Goal: Task Accomplishment & Management: Manage account settings

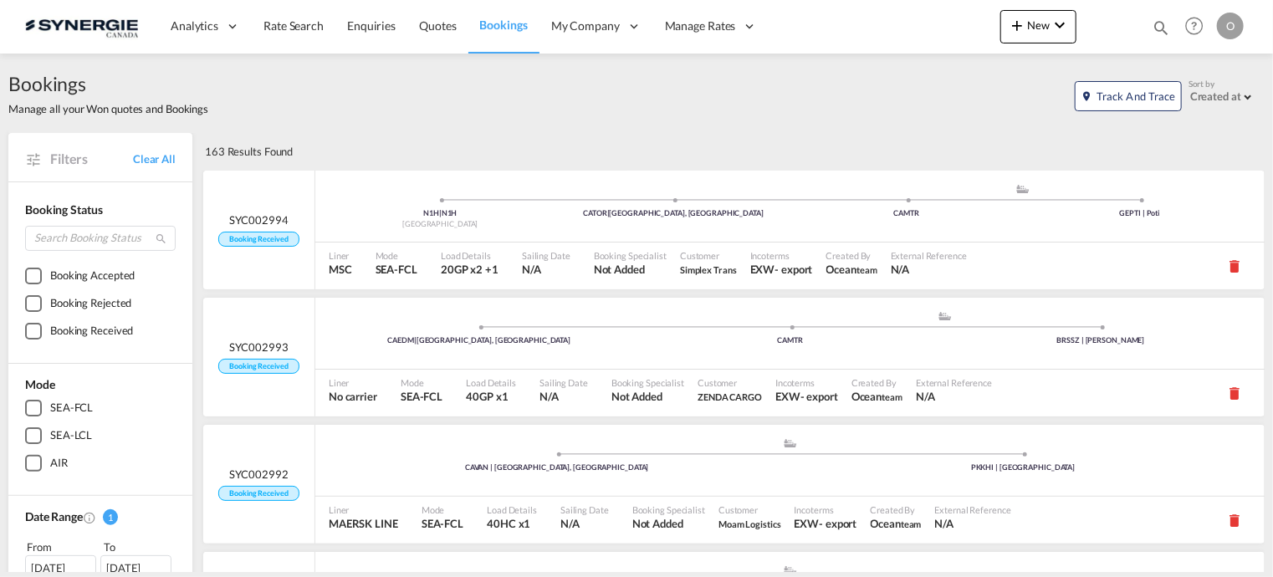
click at [1158, 28] on md-icon "icon-magnify" at bounding box center [1161, 27] width 18 height 18
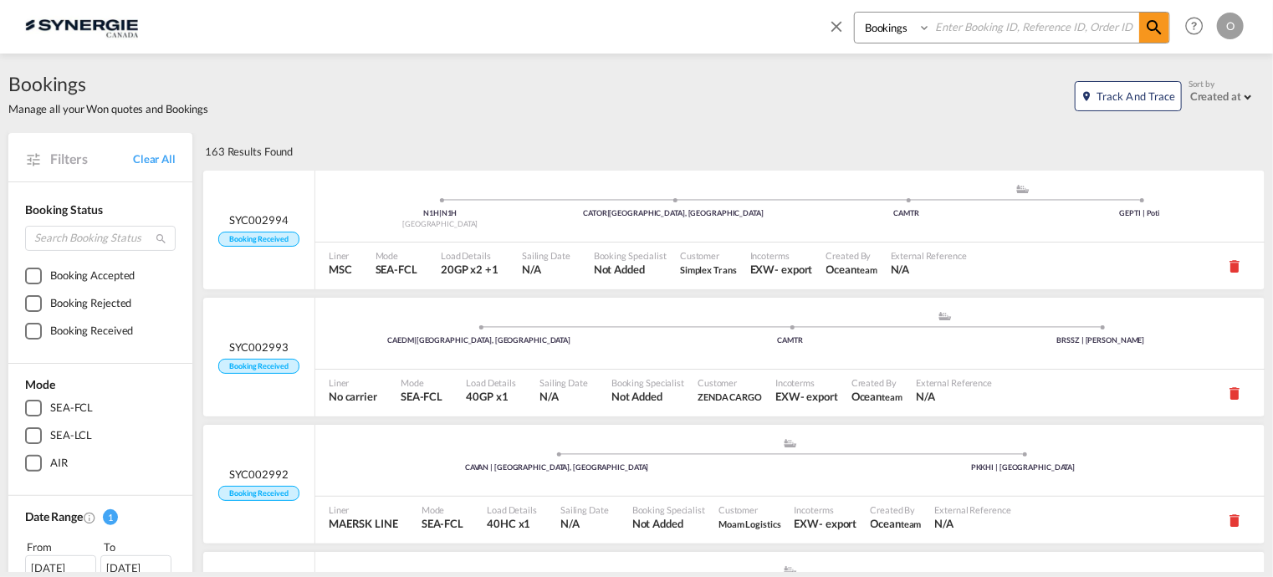
click at [878, 38] on select "Bookings Quotes Enquiries" at bounding box center [894, 28] width 79 height 30
select select "Quotes"
click at [855, 13] on select "Bookings Quotes Enquiries" at bounding box center [894, 28] width 79 height 30
click at [967, 33] on input at bounding box center [1035, 27] width 208 height 29
paste input "SYC000013619"
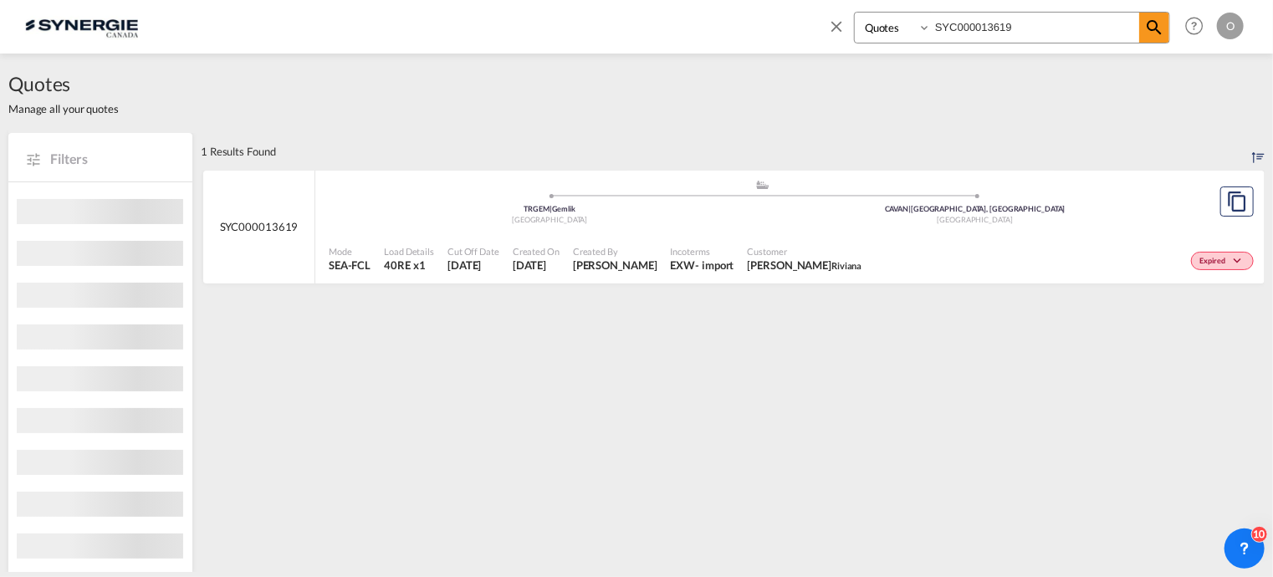
click at [671, 259] on div "EXW" at bounding box center [683, 265] width 25 height 15
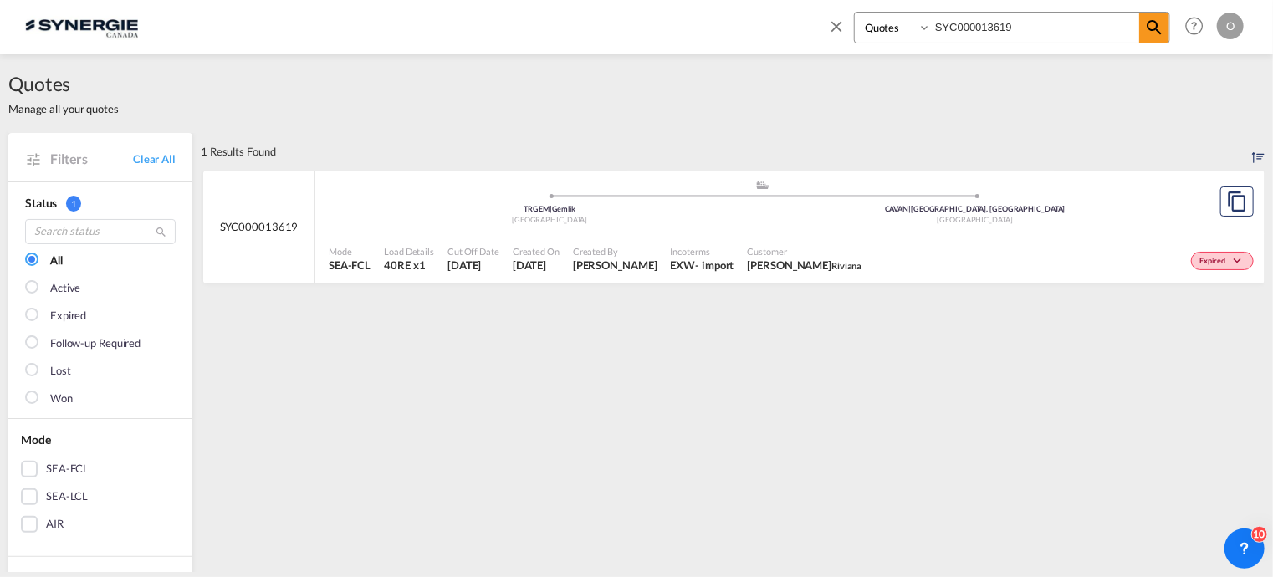
click at [959, 28] on input "SYC000013619" at bounding box center [1035, 27] width 208 height 29
paste input "4463"
type input "SYC000014463"
click at [899, 32] on select "Bookings Quotes Enquiries" at bounding box center [894, 28] width 79 height 30
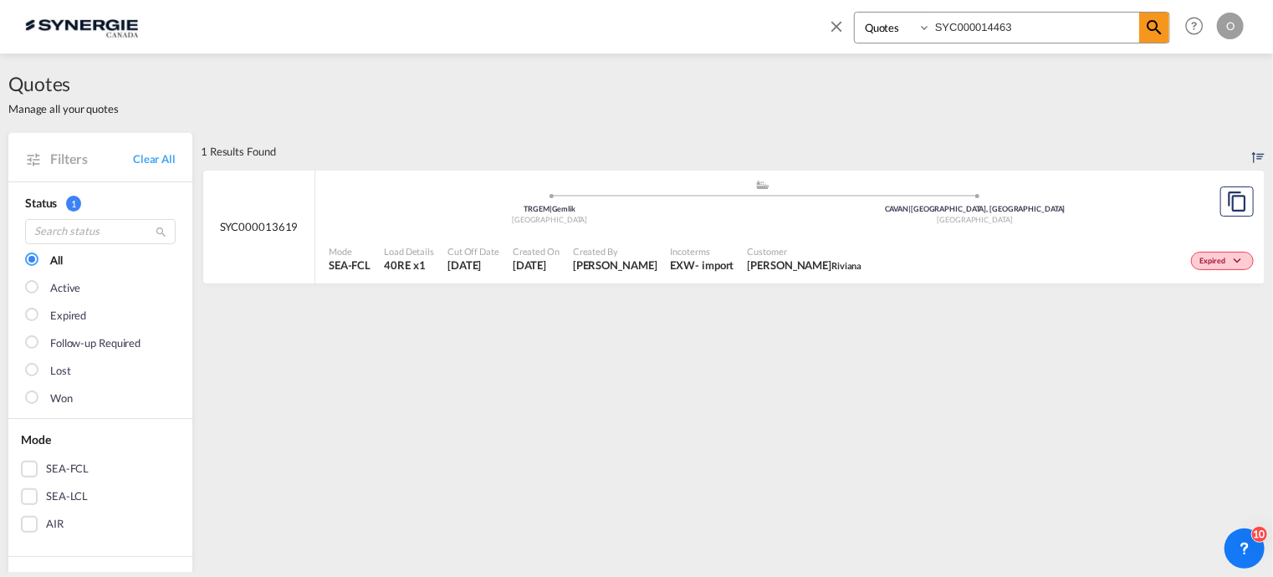
drag, startPoint x: 903, startPoint y: 28, endPoint x: 950, endPoint y: 28, distance: 47.7
click at [903, 28] on select "Bookings Quotes Enquiries" at bounding box center [894, 28] width 79 height 30
click at [1163, 23] on md-icon "icon-magnify" at bounding box center [1154, 28] width 20 height 20
click at [784, 238] on div "Customer Yassine Cherkaoui Riviana" at bounding box center [805, 259] width 128 height 42
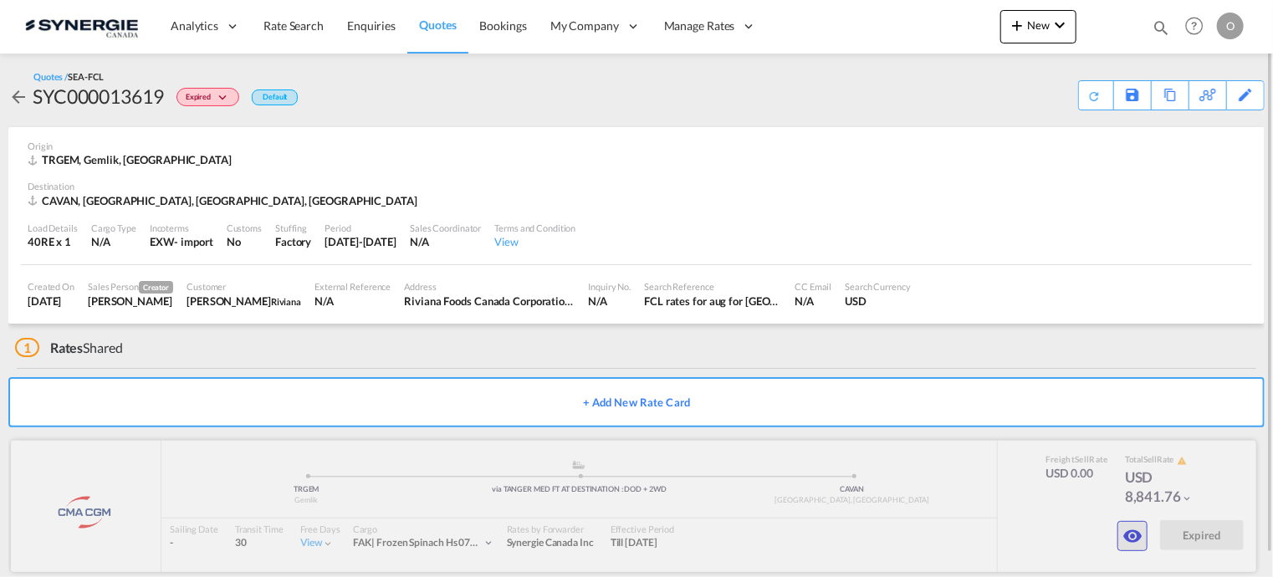
click at [1142, 530] on md-icon "icon-eye" at bounding box center [1133, 536] width 20 height 20
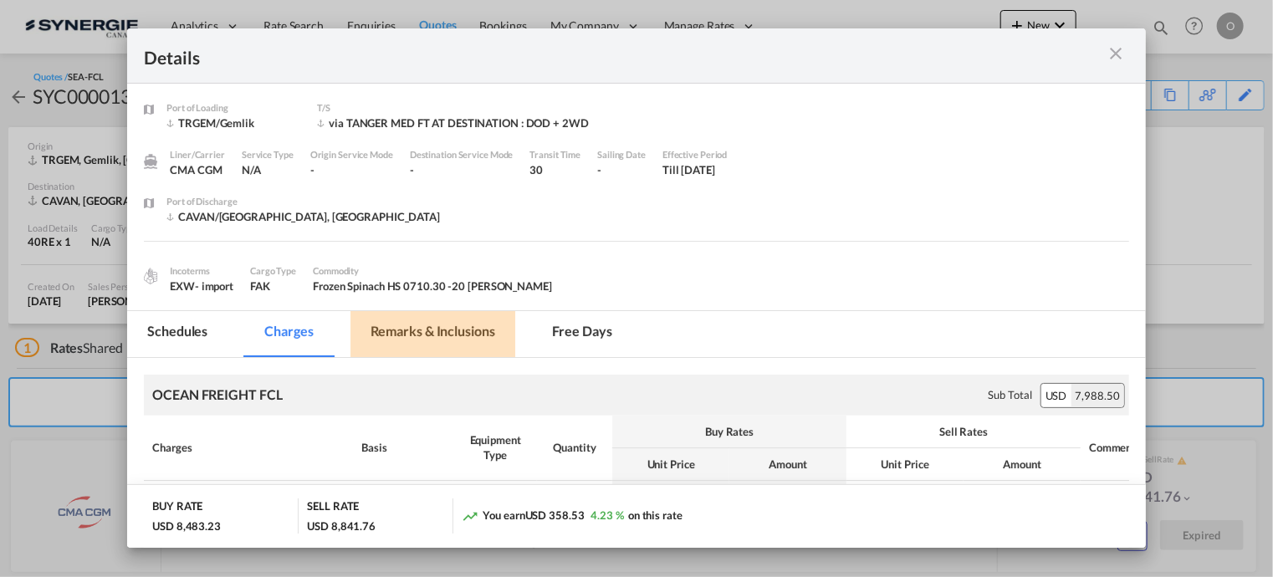
click at [473, 334] on md-tab-item "Remarks & Inclusions" at bounding box center [433, 334] width 165 height 46
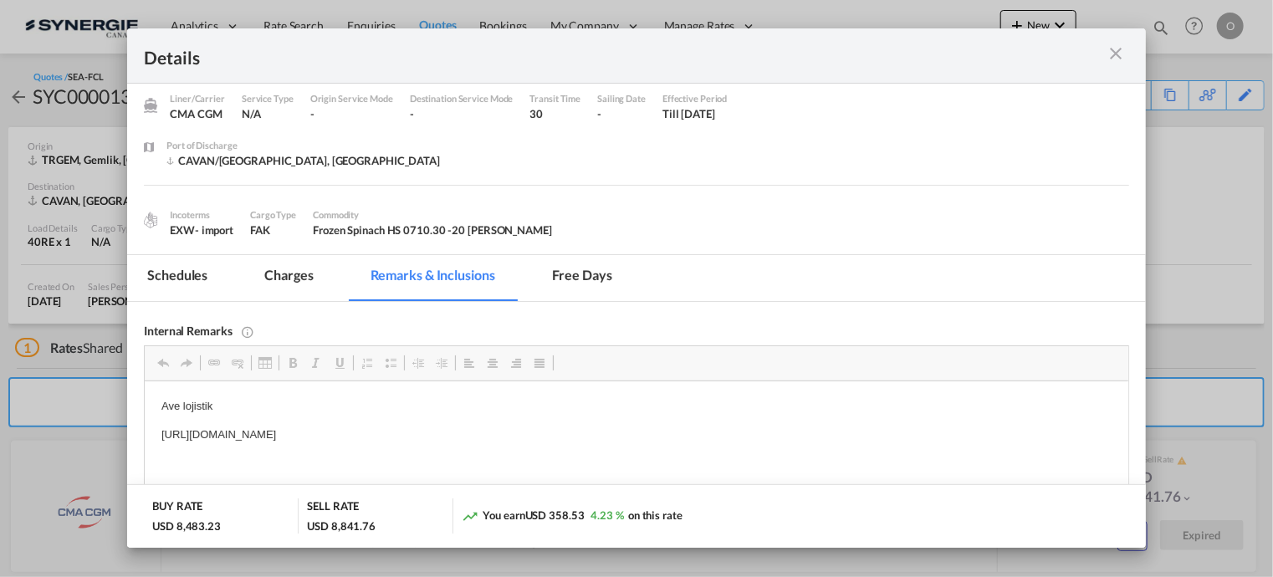
scroll to position [59, 0]
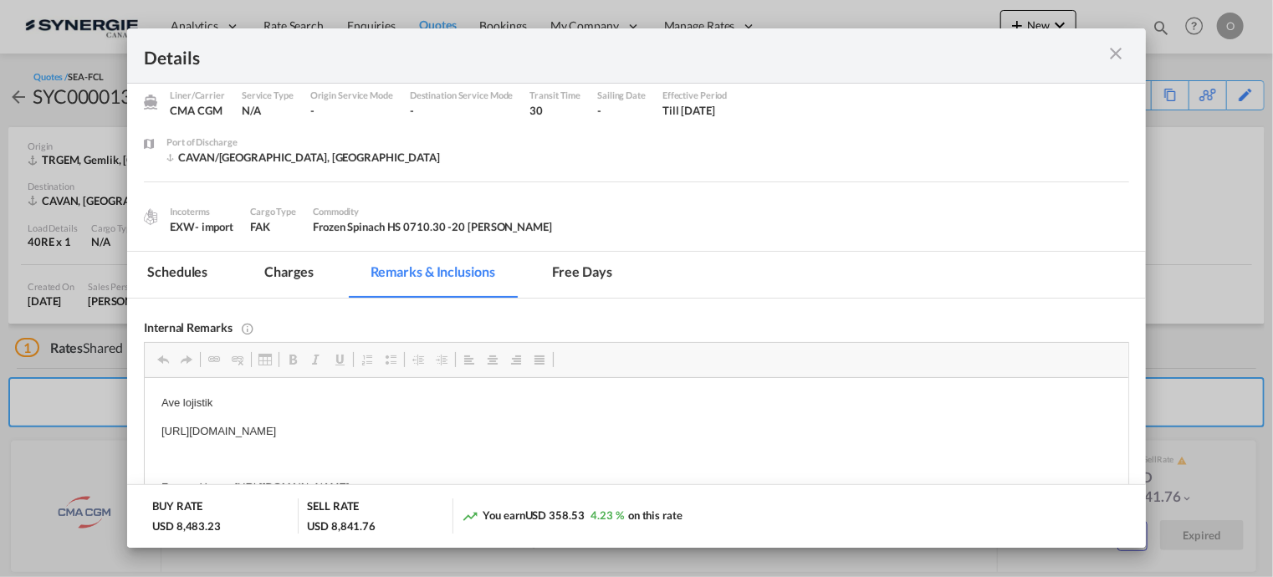
drag, startPoint x: 160, startPoint y: 430, endPoint x: 591, endPoint y: 422, distance: 431.8
copy p "[URL][DOMAIN_NAME]"
click at [272, 275] on md-tab-item "Charges" at bounding box center [288, 275] width 89 height 46
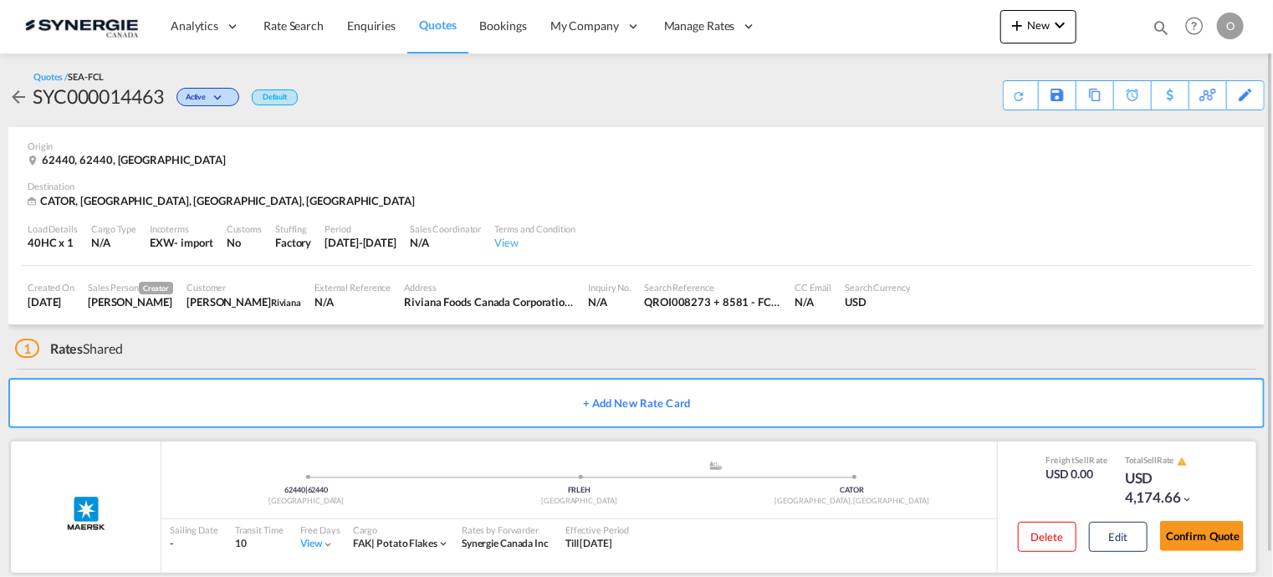
click at [899, 520] on div "Sailing Date - Transit Time 10 Free Days View - Cargo FAK | potato flakes Rates…" at bounding box center [579, 537] width 836 height 35
click at [1141, 479] on div "USD 4,174.66" at bounding box center [1167, 489] width 84 height 40
click at [1131, 526] on button "Edit" at bounding box center [1118, 537] width 59 height 30
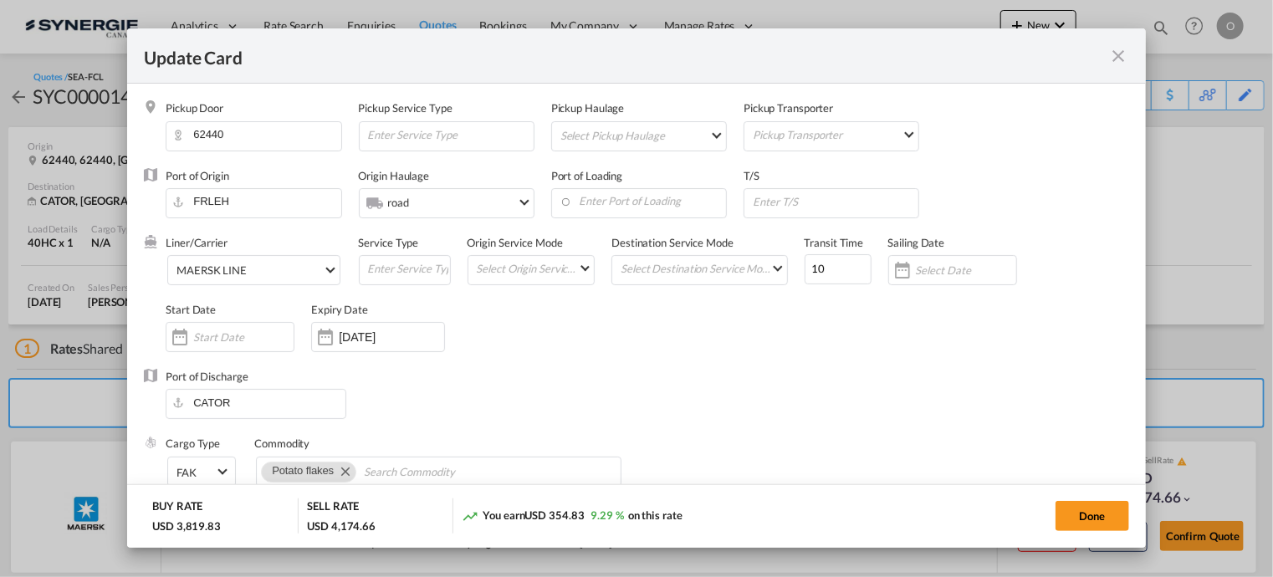
select select "per container"
select select "per B/L"
select select "per day"
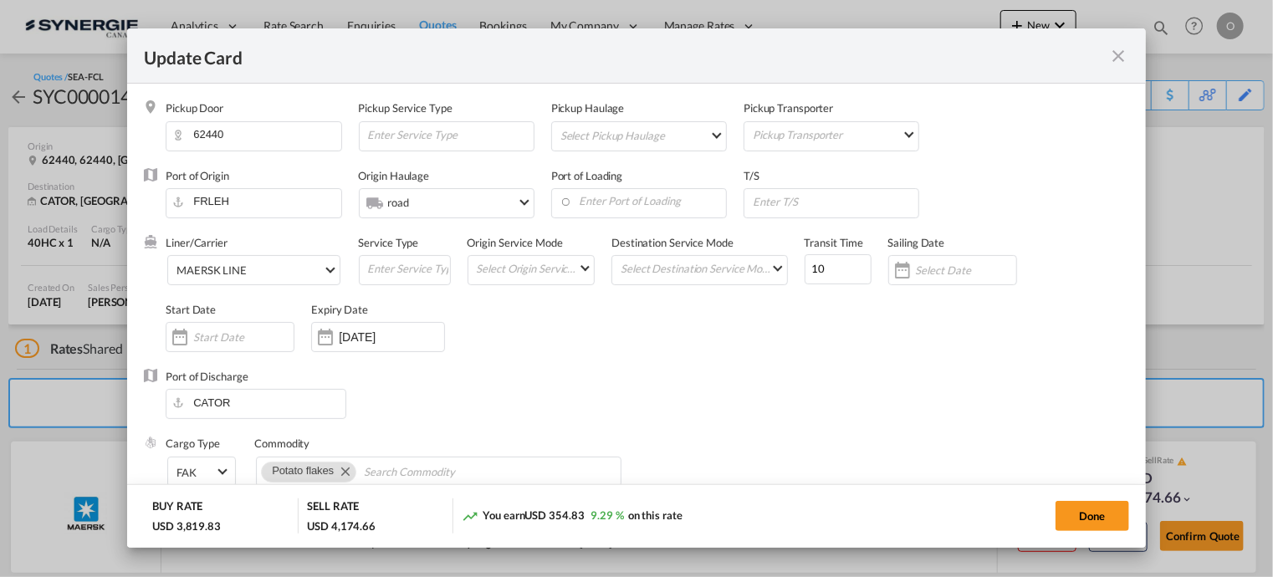
select select "per hour"
select select "per day"
select select "per container"
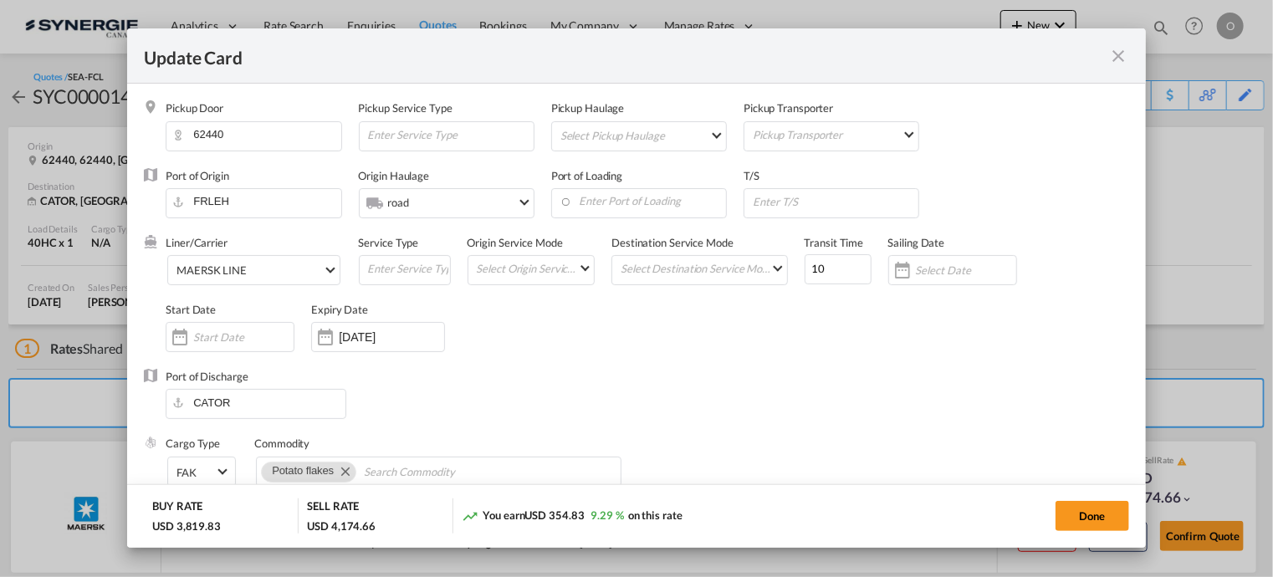
select select "per container"
select select "per B/L"
select select "per shipment"
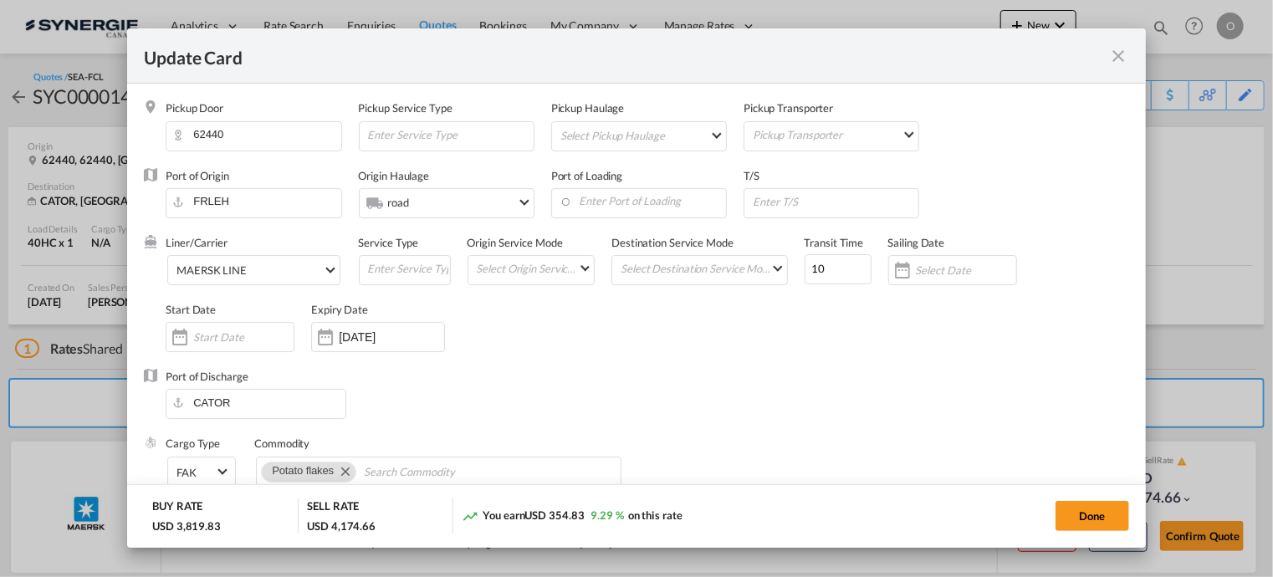
select select "per shipment"
select select "per container"
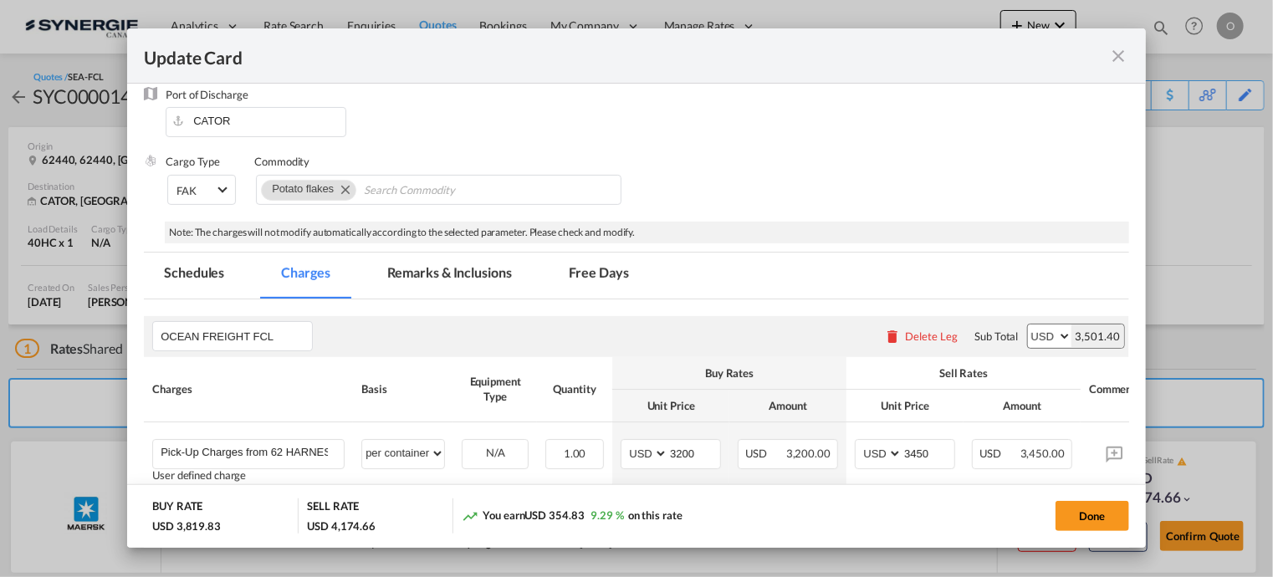
scroll to position [418, 0]
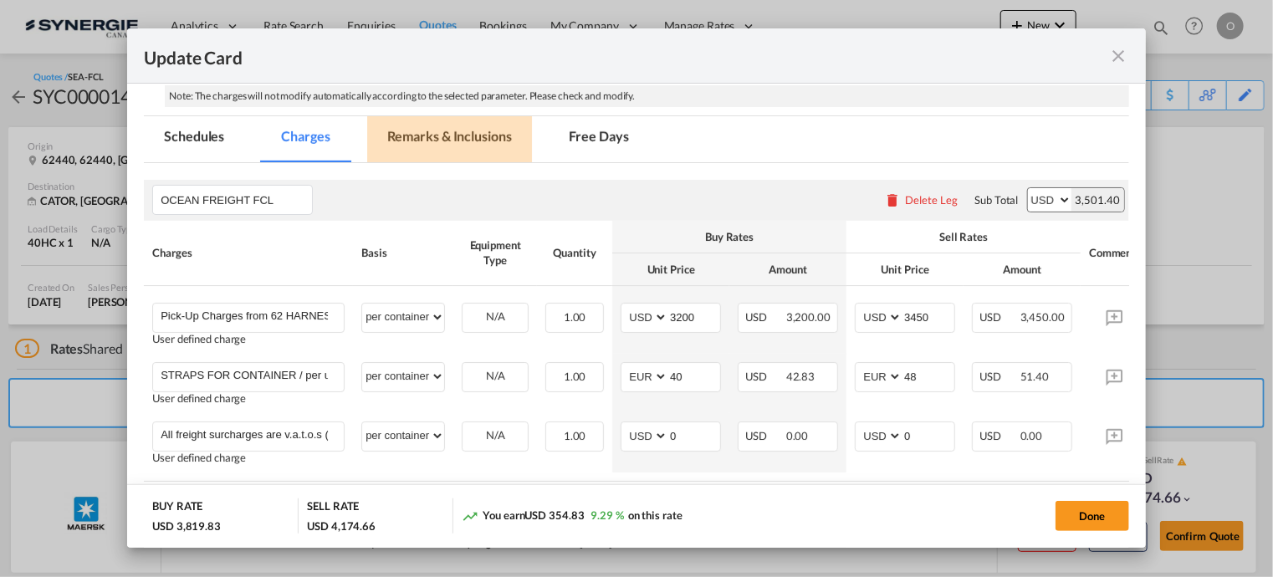
click at [432, 136] on md-tab-item "Remarks & Inclusions" at bounding box center [449, 139] width 165 height 46
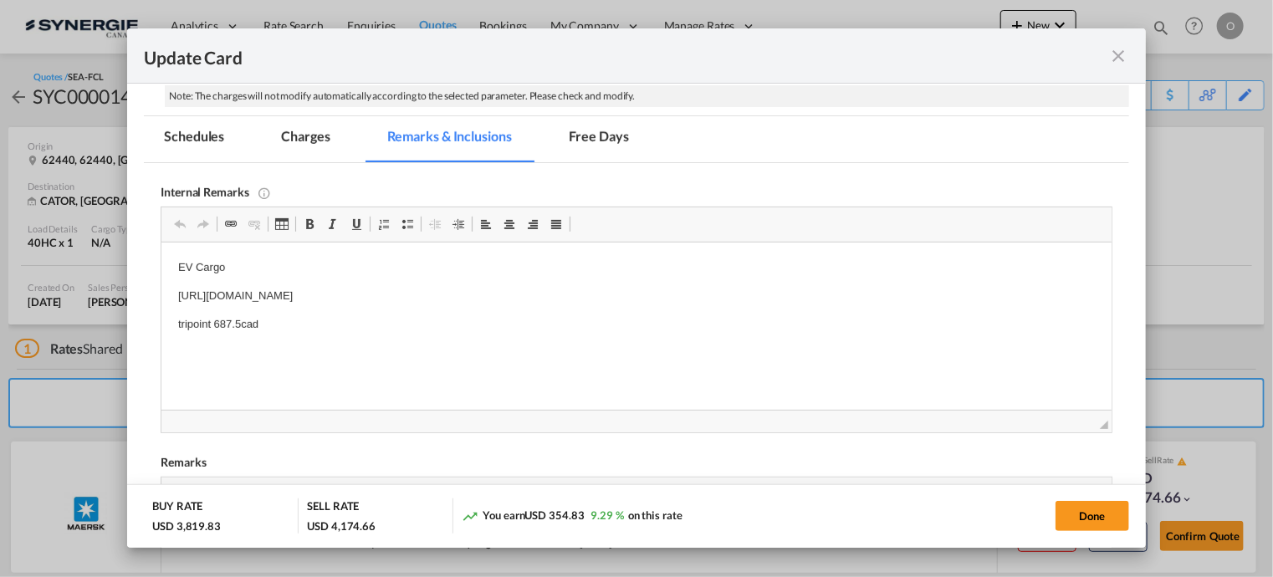
scroll to position [0, 0]
drag, startPoint x: 177, startPoint y: 294, endPoint x: 397, endPoint y: 297, distance: 220.1
drag, startPoint x: 178, startPoint y: 294, endPoint x: 649, endPoint y: 300, distance: 471.1
click at [649, 300] on p "https://app.frontapp.com/open/msg_1heckeof?key=B9dI5ByetiLP1HV9JvtHp2JQkcw04sXx" at bounding box center [636, 297] width 917 height 18
click at [605, 338] on span "Copy" at bounding box center [607, 337] width 52 height 24
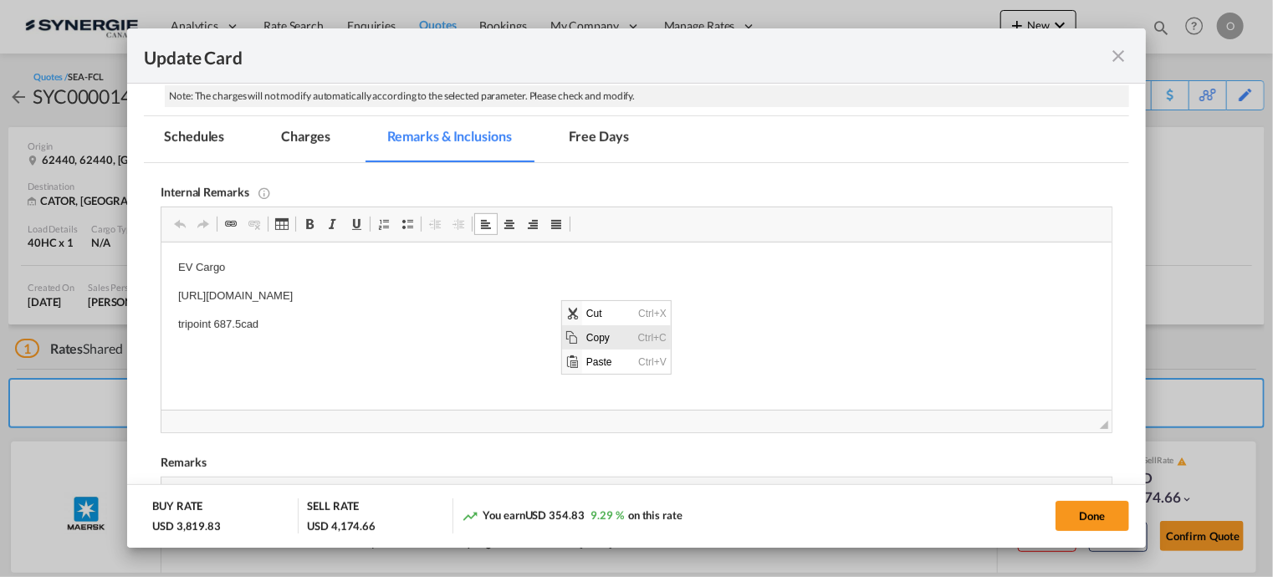
copy p "https://app.frontapp.com/open/msg_1heckeof?key=B9dI5ByetiLP1HV9JvtHp2JQkcw04sXx"
click at [1253, 287] on div "Update Card Pickup Door 62440 Pickup Service Type Pickup Haulage Select Pickup …" at bounding box center [636, 288] width 1273 height 576
click at [1097, 516] on button "Done" at bounding box center [1093, 516] width 74 height 30
type input "29 Sep 2025"
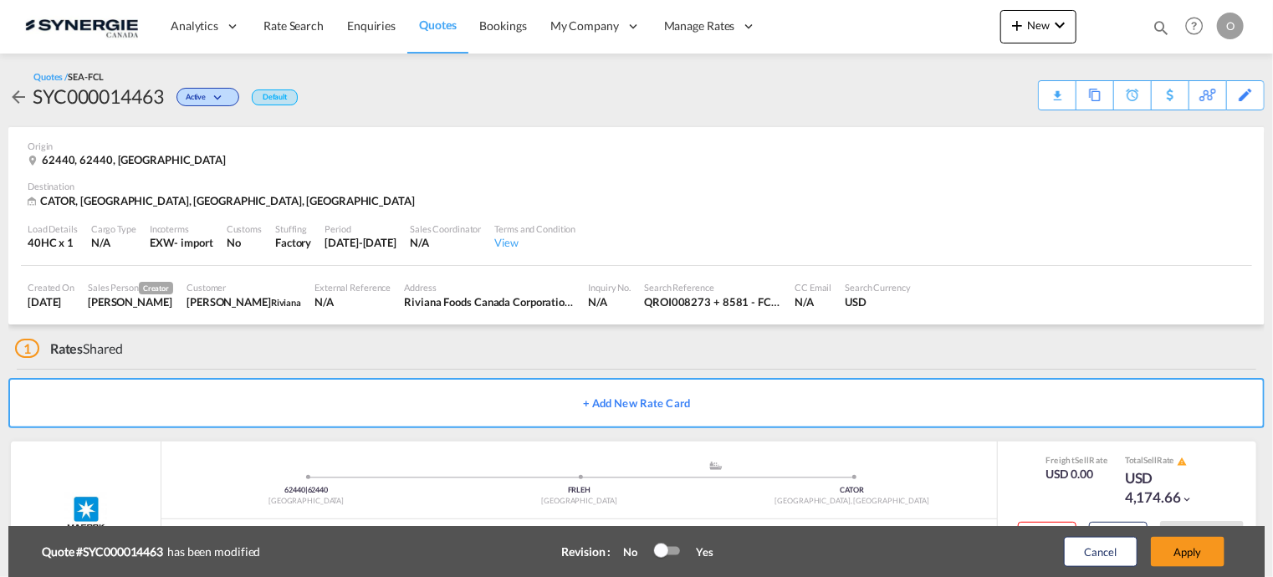
scroll to position [75, 0]
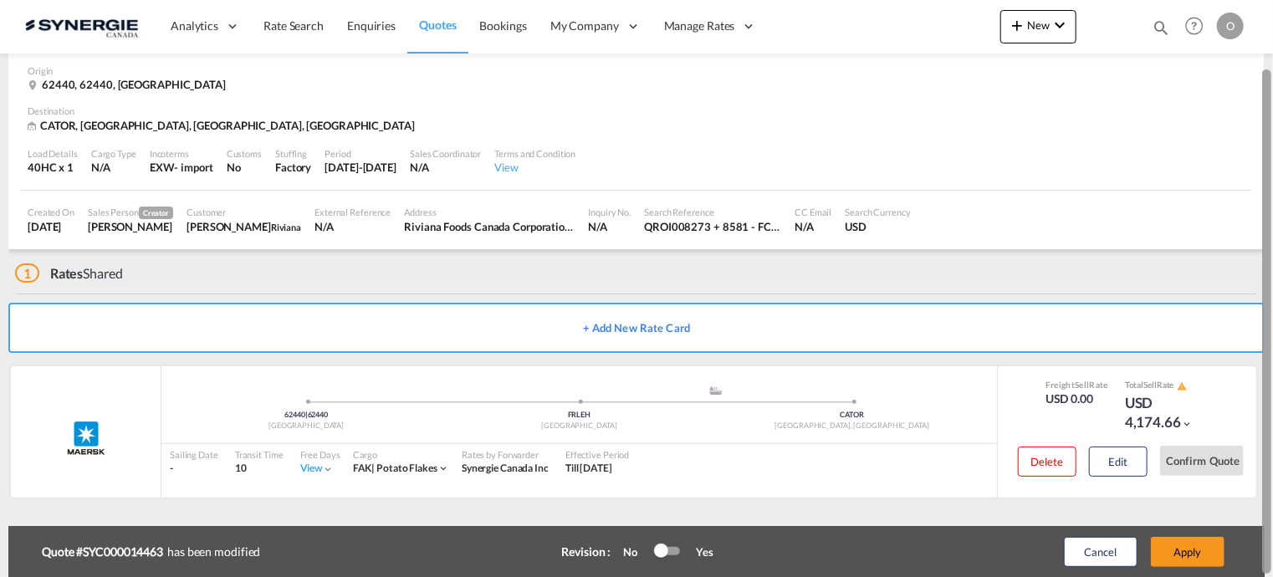
drag, startPoint x: 1272, startPoint y: 93, endPoint x: 1268, endPoint y: 143, distance: 50.3
click at [1270, 143] on div at bounding box center [1271, 288] width 3 height 571
drag, startPoint x: 1262, startPoint y: 139, endPoint x: 1262, endPoint y: 163, distance: 24.3
click at [1262, 163] on div at bounding box center [1266, 321] width 9 height 504
click at [1125, 458] on button "Edit" at bounding box center [1118, 462] width 59 height 30
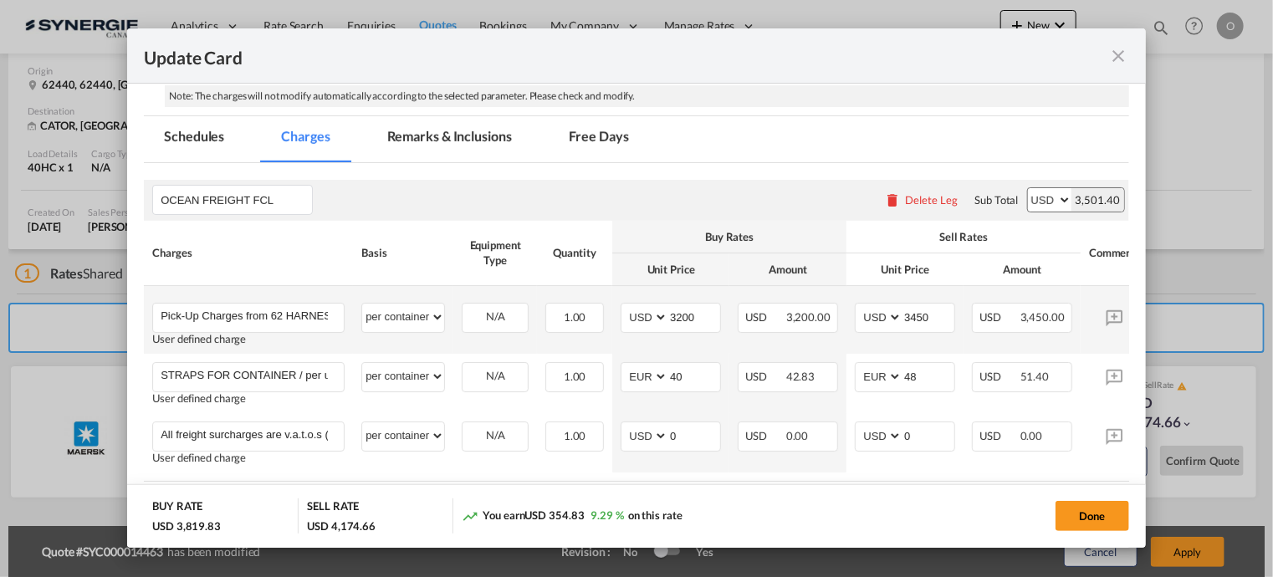
scroll to position [0, 87]
